Goal: Find specific page/section: Find specific page/section

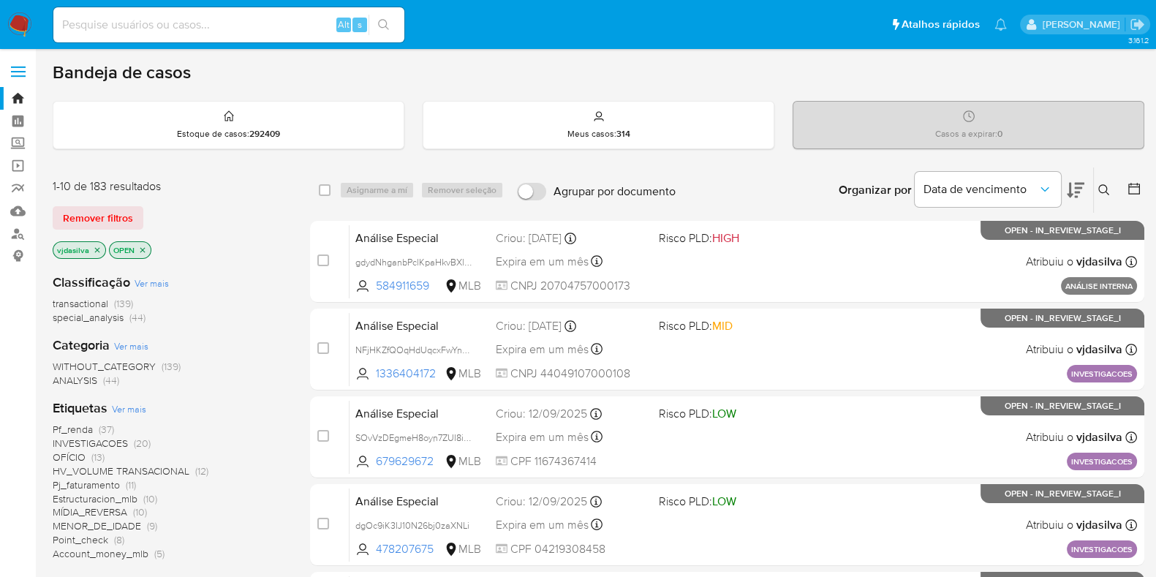
click at [1074, 181] on icon at bounding box center [1076, 190] width 18 height 18
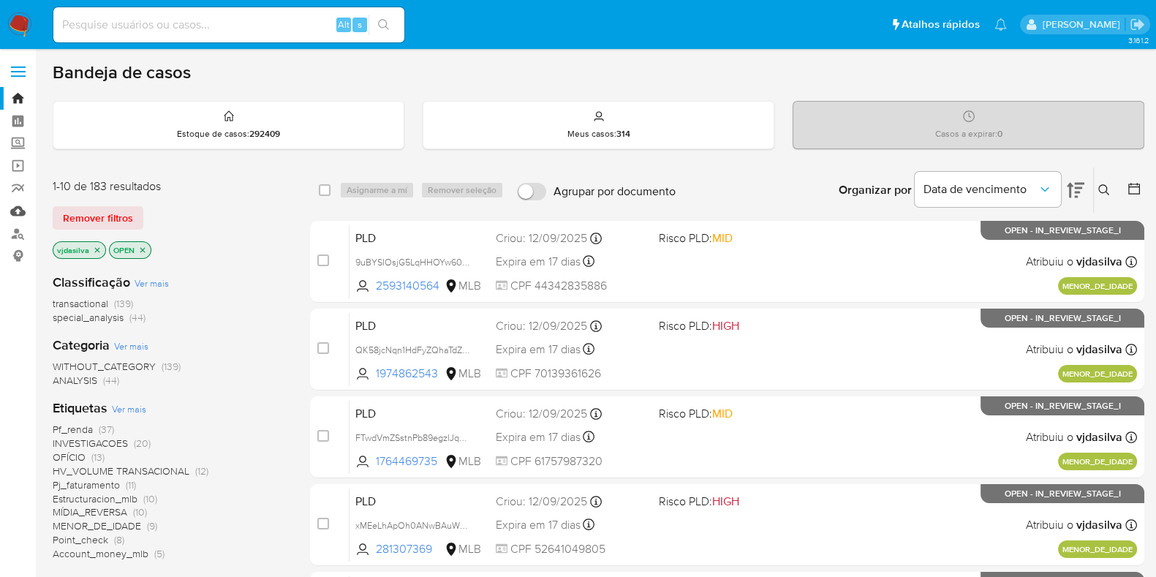
click at [18, 206] on link "Mulan" at bounding box center [87, 211] width 174 height 23
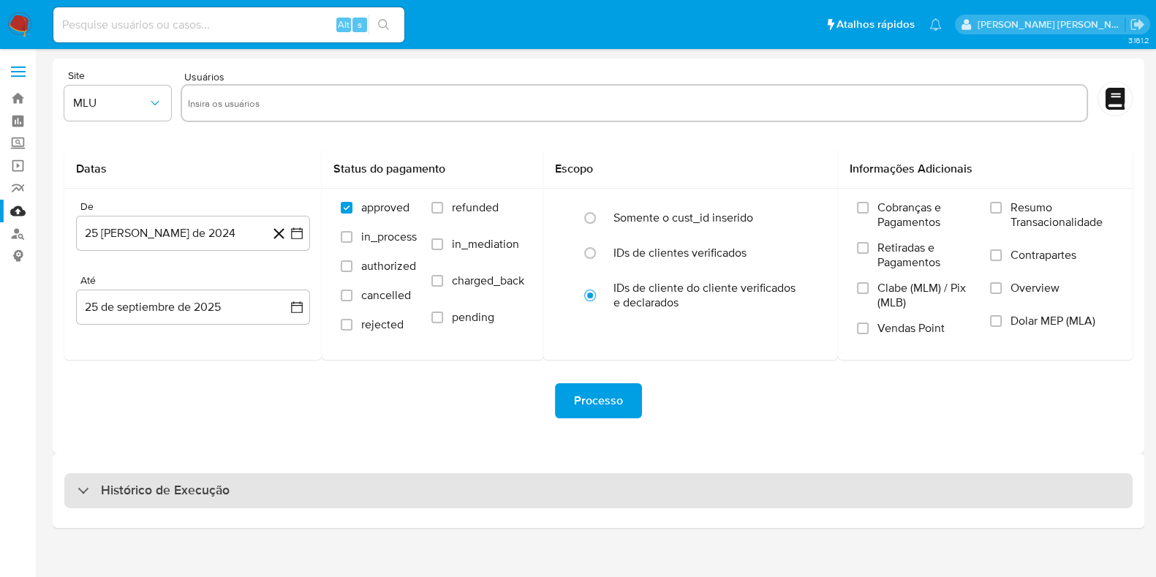
click at [219, 489] on h3 "Histórico de Execução" at bounding box center [165, 491] width 129 height 18
select select "10"
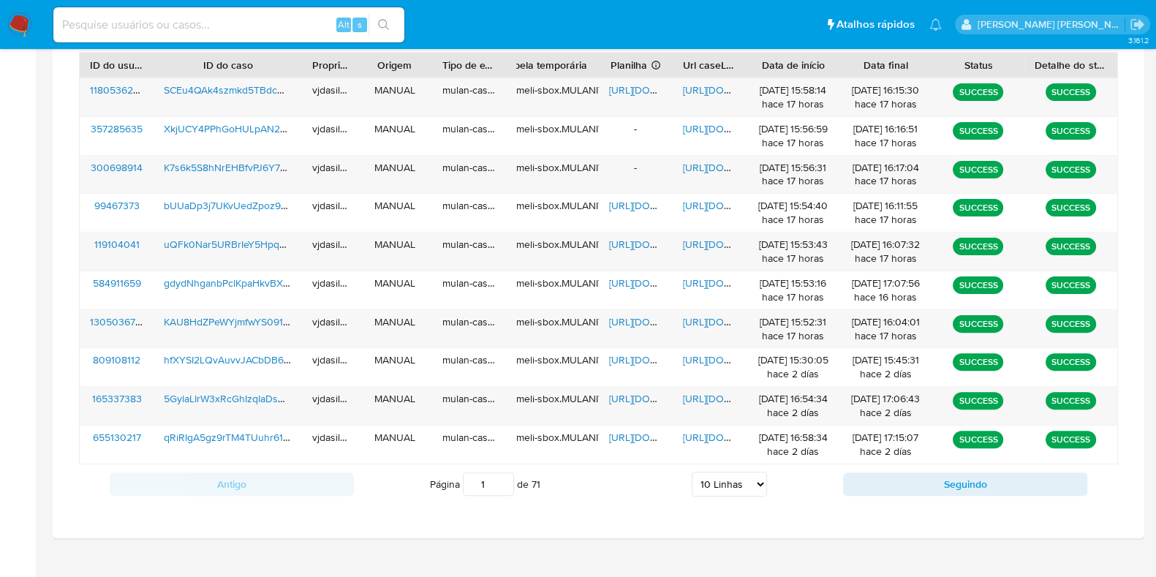
scroll to position [546, 0]
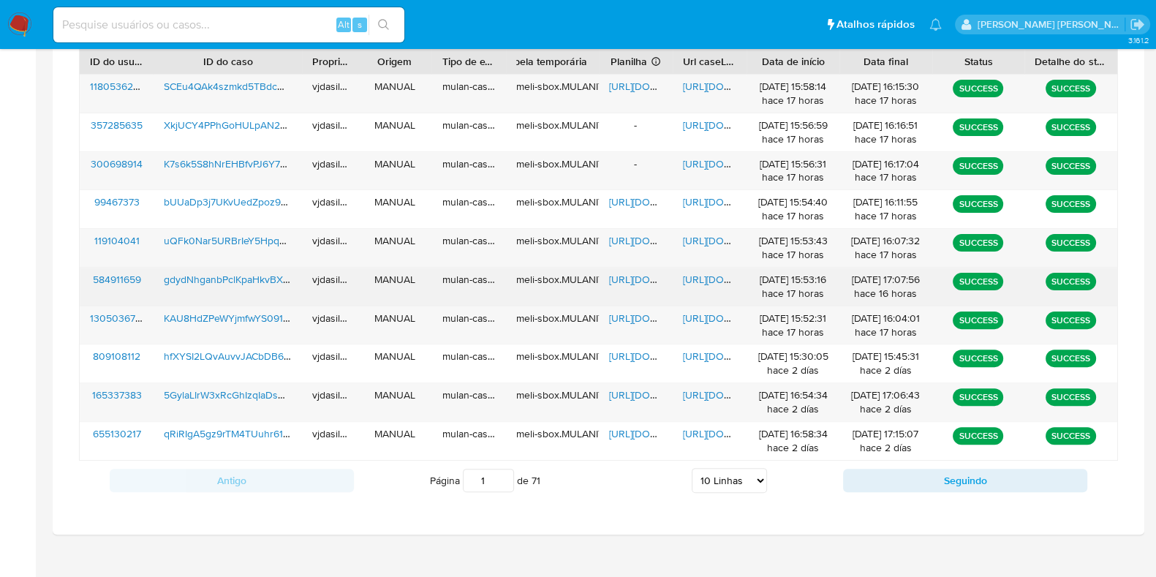
click at [717, 276] on span "[URL][DOMAIN_NAME]" at bounding box center [733, 279] width 101 height 15
click at [625, 277] on span "[URL][DOMAIN_NAME]" at bounding box center [659, 279] width 101 height 15
click at [252, 274] on span "gdydNhganbPclKpaHkvBXl9N" at bounding box center [231, 279] width 135 height 15
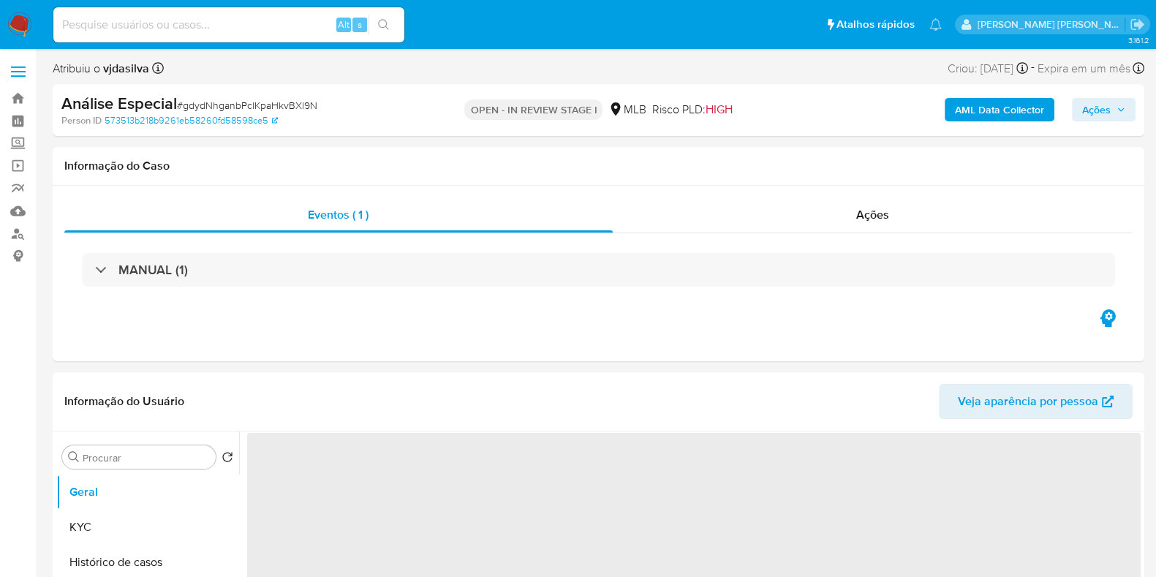
select select "10"
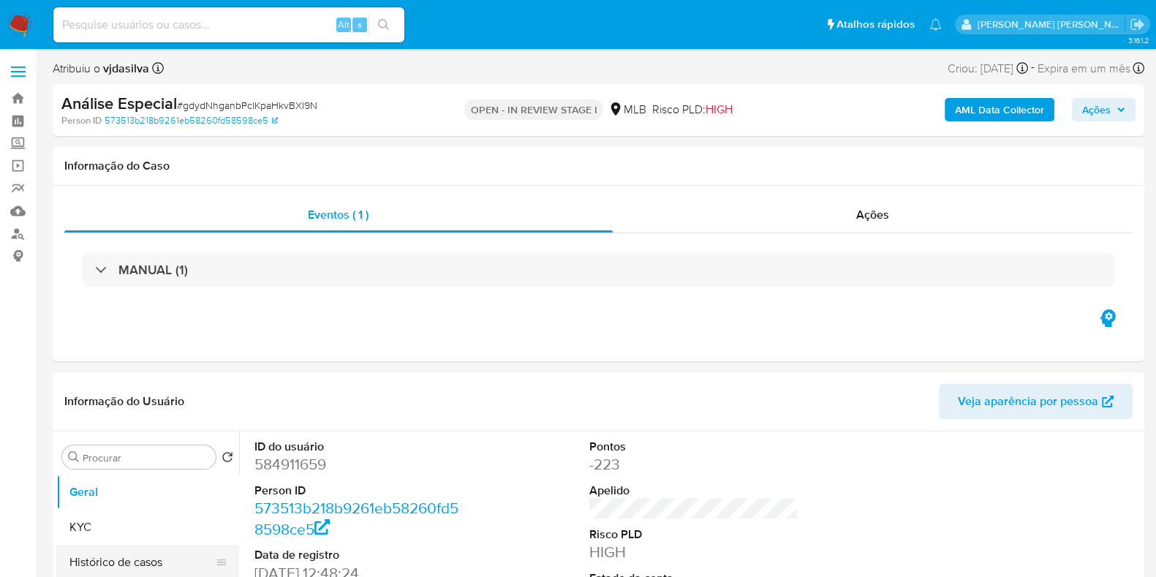
click at [172, 565] on button "Histórico de casos" at bounding box center [141, 562] width 171 height 35
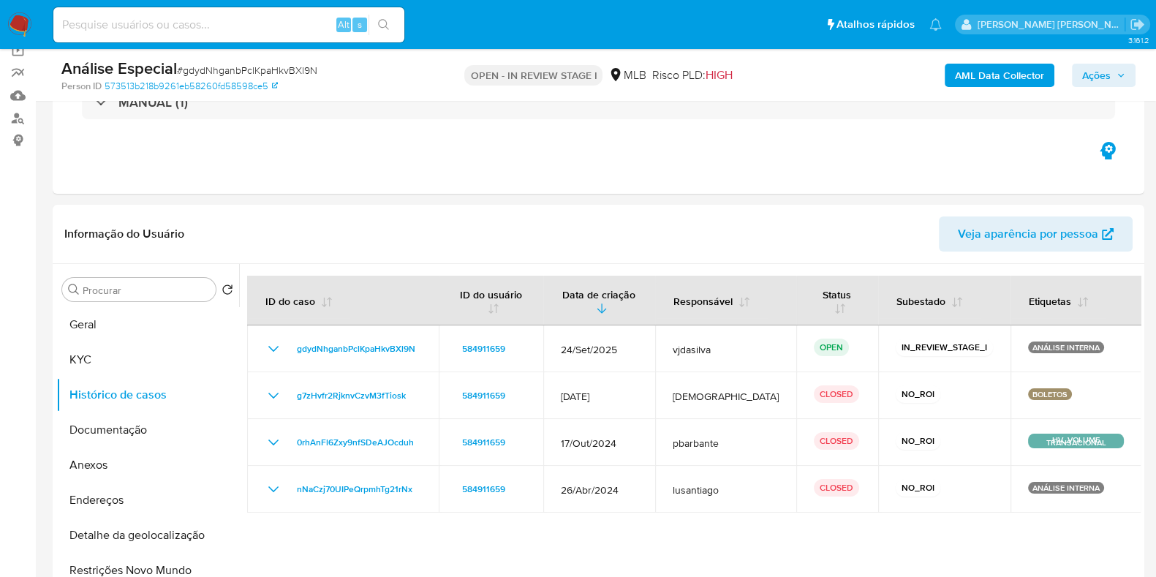
scroll to position [97, 0]
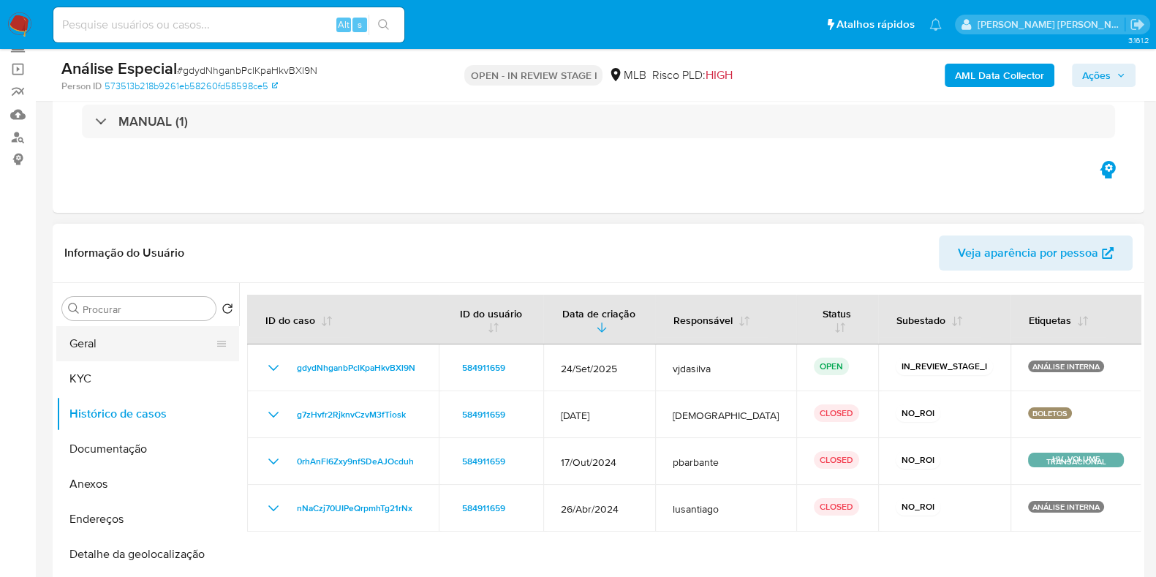
click at [135, 339] on button "Geral" at bounding box center [141, 343] width 171 height 35
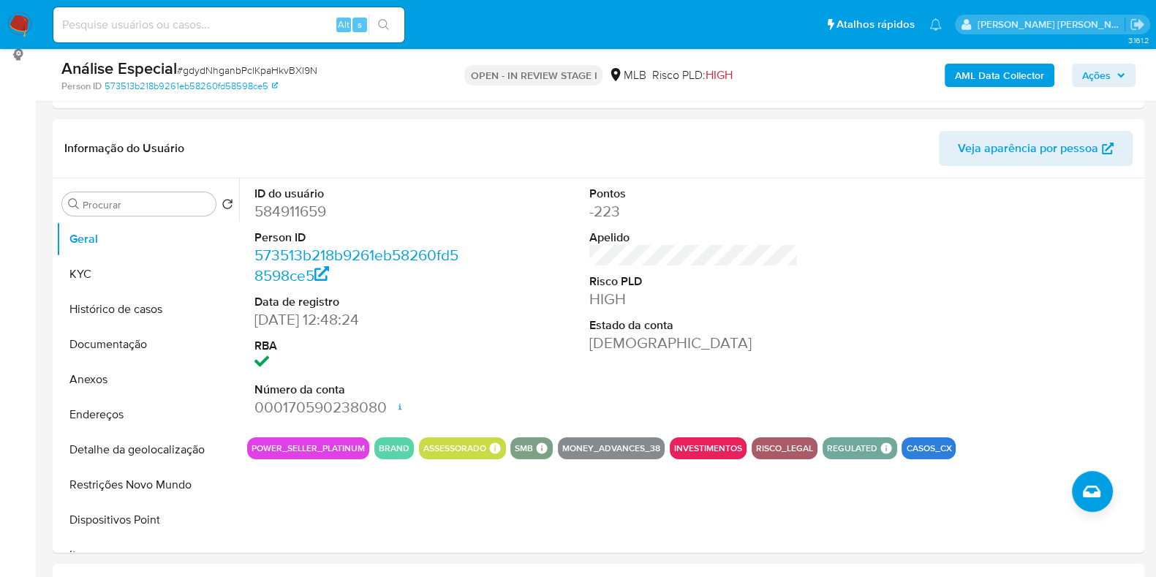
scroll to position [216, 0]
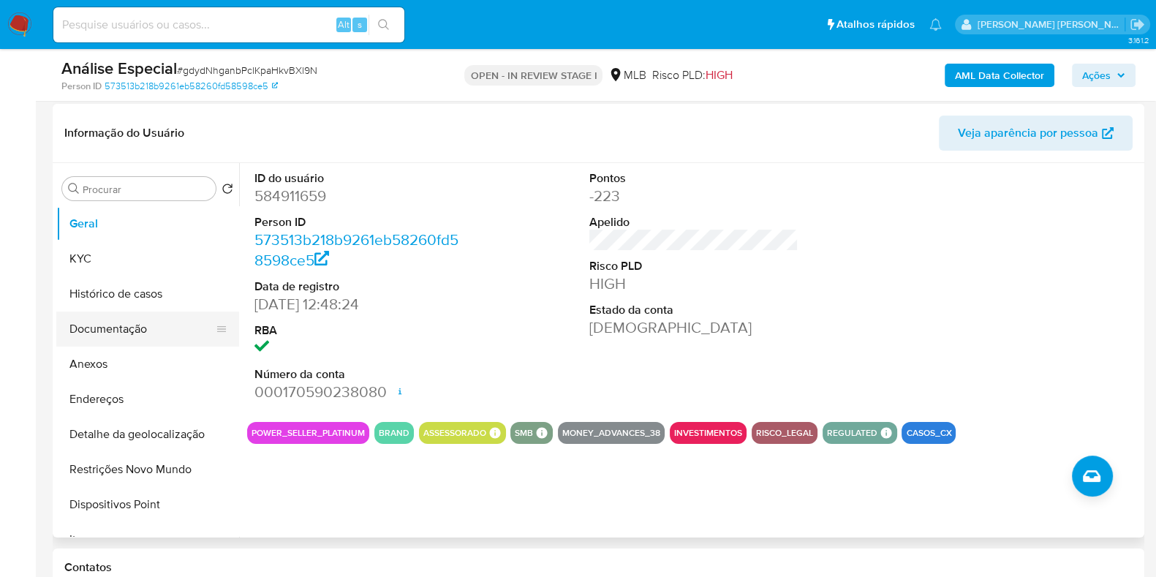
click at [140, 328] on button "Documentação" at bounding box center [141, 329] width 171 height 35
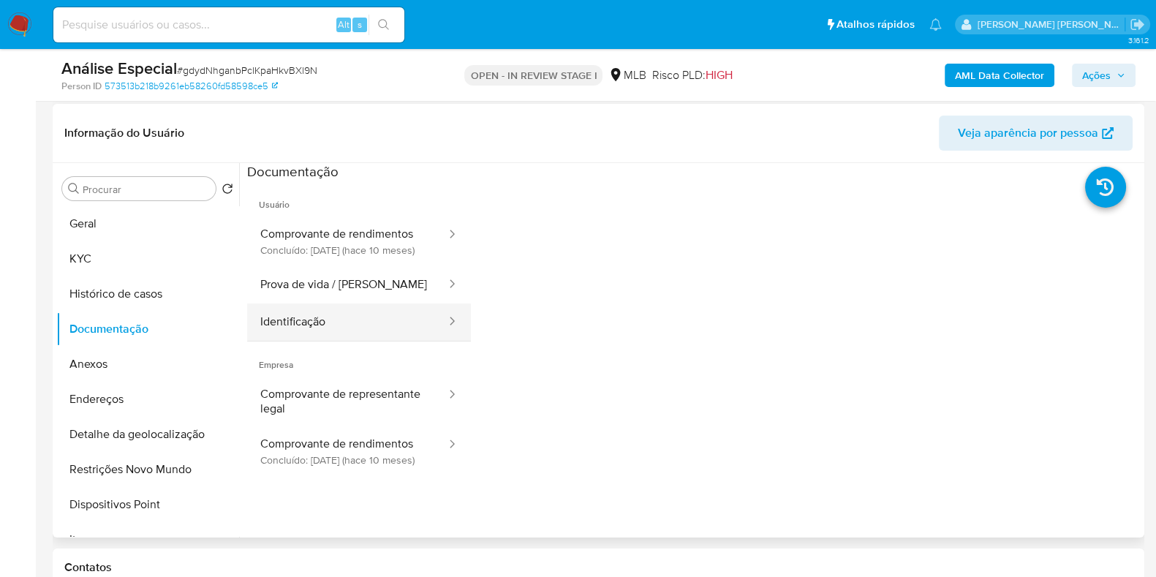
click at [322, 341] on button "Identificação" at bounding box center [347, 321] width 200 height 37
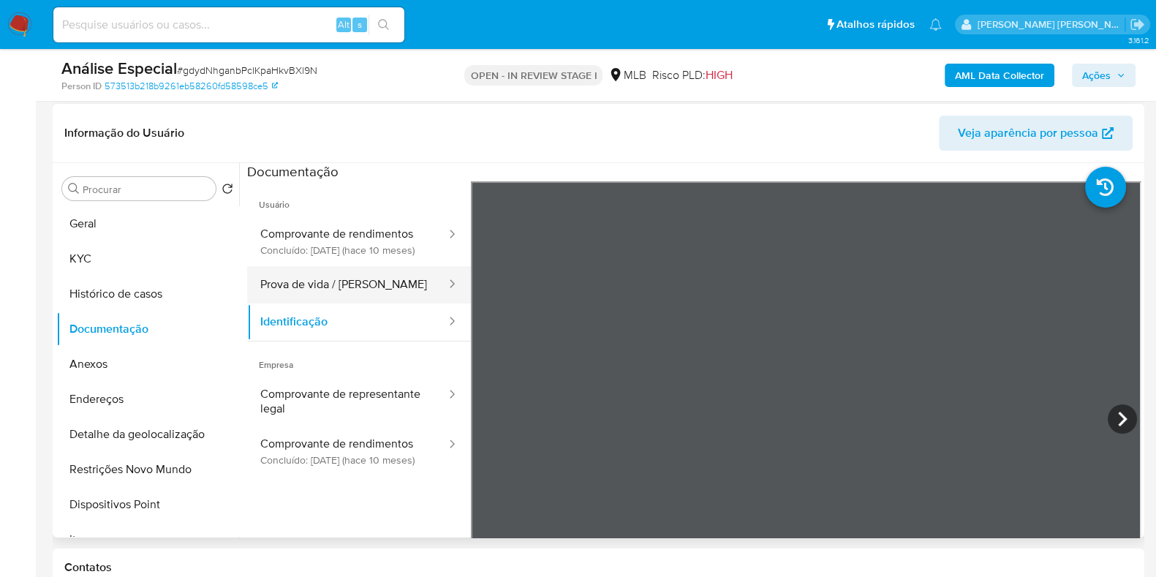
click at [318, 303] on button "Prova de vida / Selfie" at bounding box center [347, 284] width 200 height 37
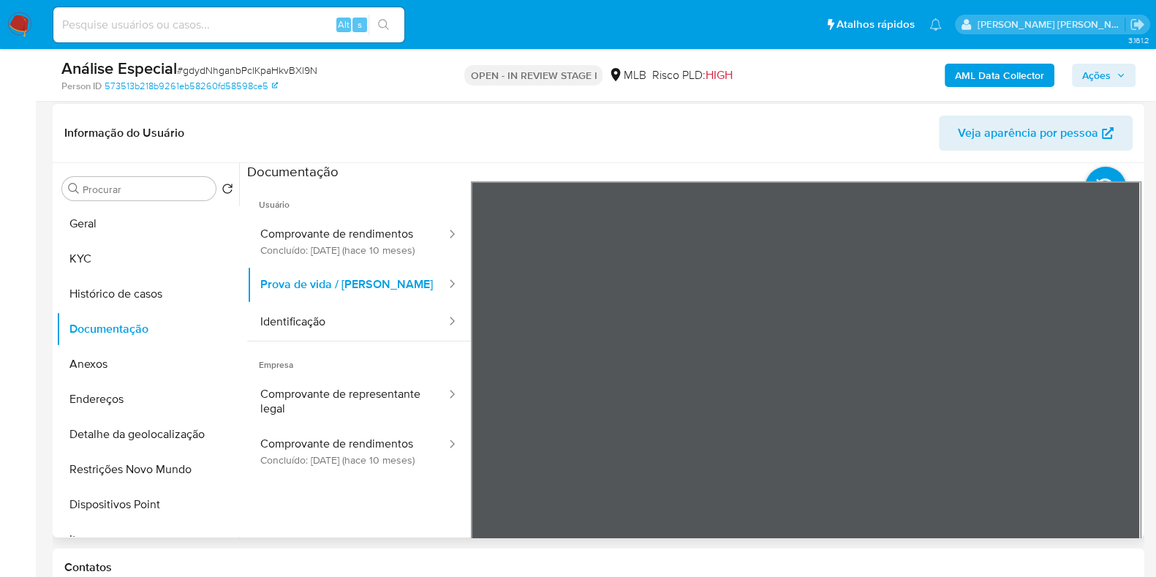
click at [663, 148] on div "Informação do Usuário Veja aparência por pessoa Procurar Retornar ao pedido pad…" at bounding box center [599, 321] width 1092 height 434
click at [356, 246] on button "Comprovante de rendimentos Concluído: 13/11/2024 (hace 10 meses)" at bounding box center [347, 241] width 200 height 50
